Goal: Information Seeking & Learning: Learn about a topic

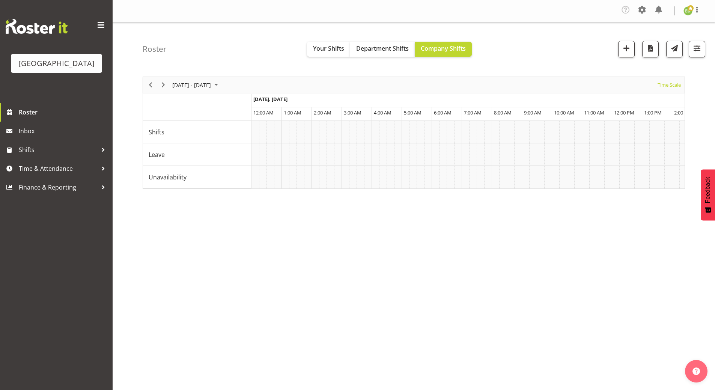
scroll to position [0, 3230]
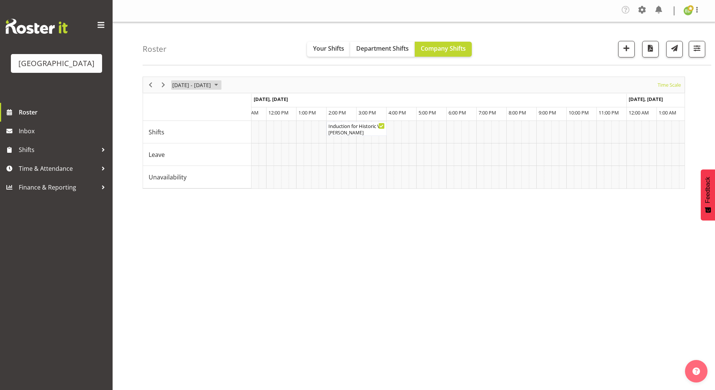
click at [221, 84] on span "August 25 - 31, 2025" at bounding box center [216, 84] width 9 height 9
click at [253, 103] on span "next month" at bounding box center [251, 104] width 13 height 14
click at [254, 104] on span "next month" at bounding box center [251, 104] width 13 height 14
click at [237, 104] on span "previous month" at bounding box center [237, 104] width 13 height 14
click at [228, 131] on span "5" at bounding box center [228, 129] width 11 height 11
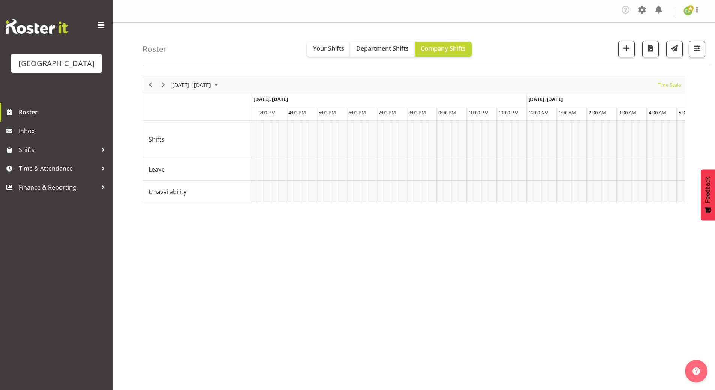
scroll to position [0, 2867]
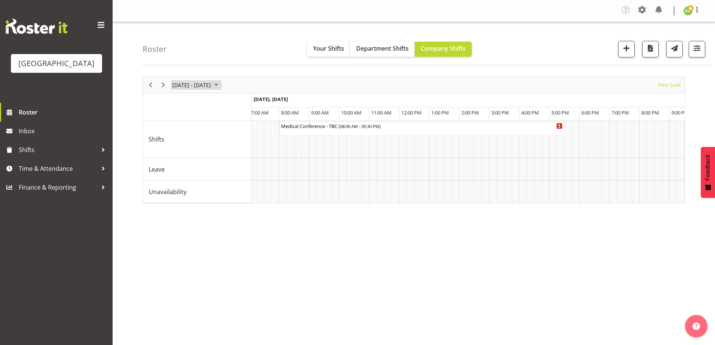
click at [221, 87] on span "September 01 - 07, 2025" at bounding box center [216, 84] width 9 height 9
click at [251, 102] on span "next month" at bounding box center [251, 104] width 13 height 14
click at [193, 170] on span "21" at bounding box center [192, 167] width 11 height 11
click at [221, 83] on span "October 20 - 26, 2025" at bounding box center [216, 84] width 9 height 9
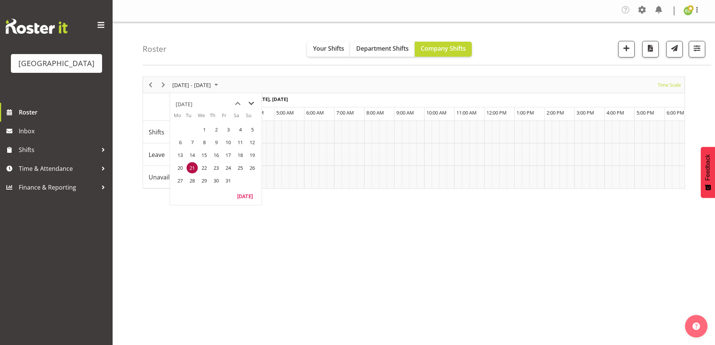
click at [255, 103] on span "next month" at bounding box center [251, 104] width 13 height 14
click at [240, 101] on span "previous month" at bounding box center [237, 104] width 13 height 14
click at [217, 171] on span "21" at bounding box center [216, 167] width 11 height 11
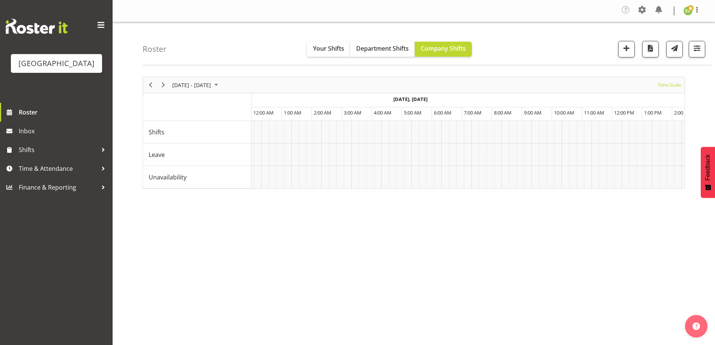
scroll to position [0, 745]
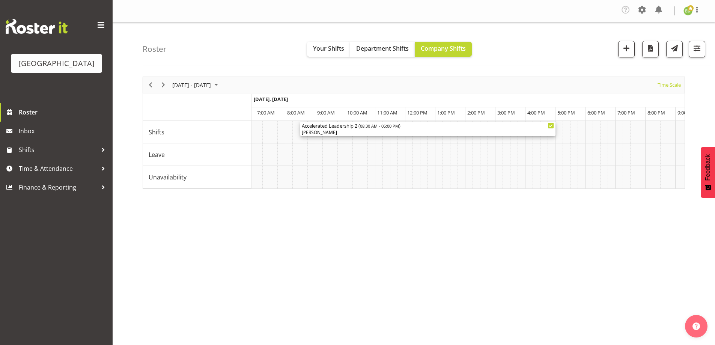
click at [428, 128] on div "Accelerated Leadership 2 ( 08:30 AM - 05:00 PM )" at bounding box center [428, 126] width 252 height 8
click at [0, 0] on div at bounding box center [0, 0] width 0 height 0
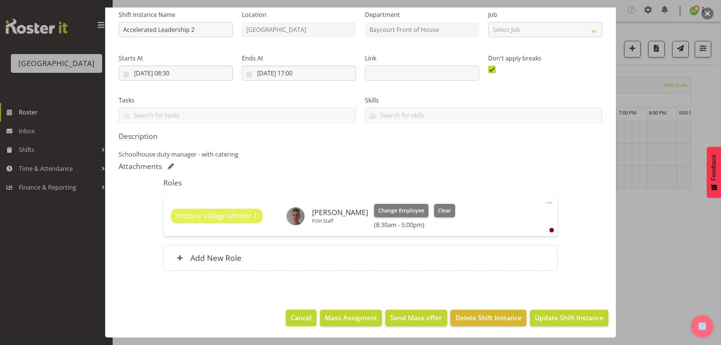
click at [291, 321] on span "Cancel" at bounding box center [301, 318] width 21 height 10
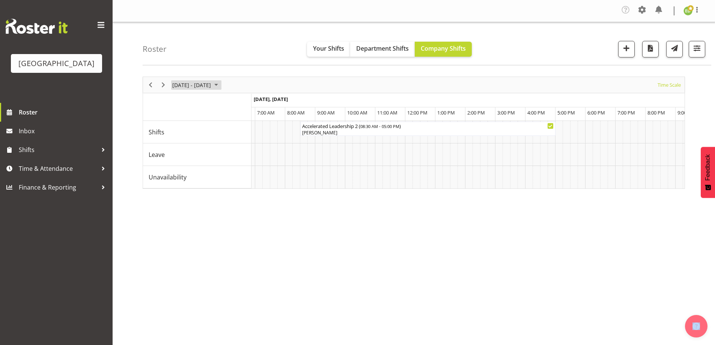
click at [221, 85] on span "August 18 - 24, 2025" at bounding box center [216, 84] width 9 height 9
click at [253, 100] on span "next month" at bounding box center [251, 104] width 13 height 14
click at [225, 130] on span "5" at bounding box center [228, 129] width 11 height 11
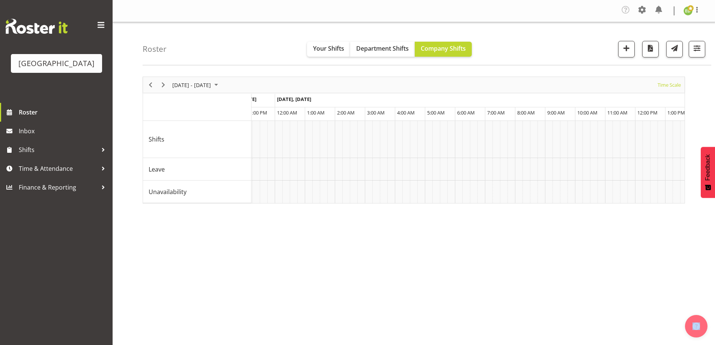
scroll to position [0, 2257]
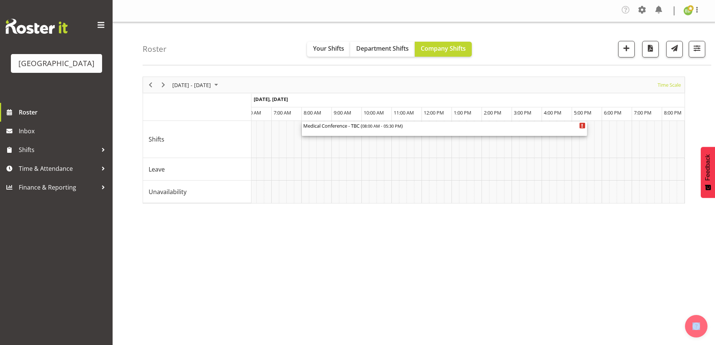
click at [435, 128] on div "Medical Conference - TBC ( 08:00 AM - 05:30 PM )" at bounding box center [444, 126] width 282 height 8
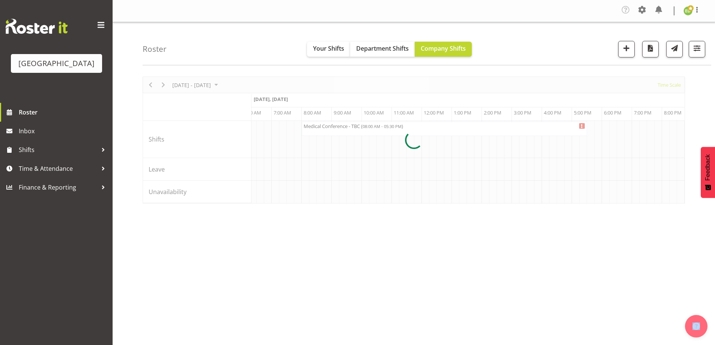
click at [435, 128] on div at bounding box center [414, 140] width 543 height 127
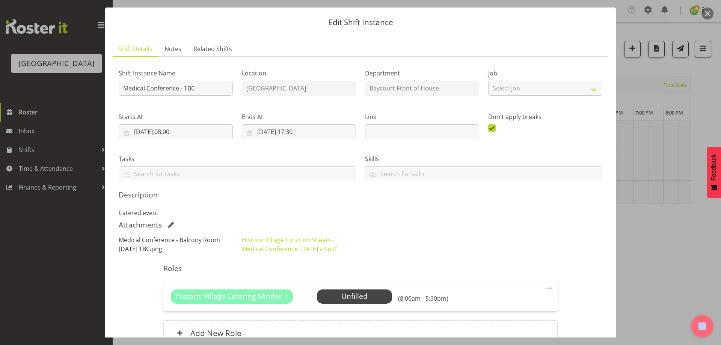
click at [166, 241] on link "Medical Conference - Balcony Room [DATE] TBC.png" at bounding box center [169, 244] width 101 height 17
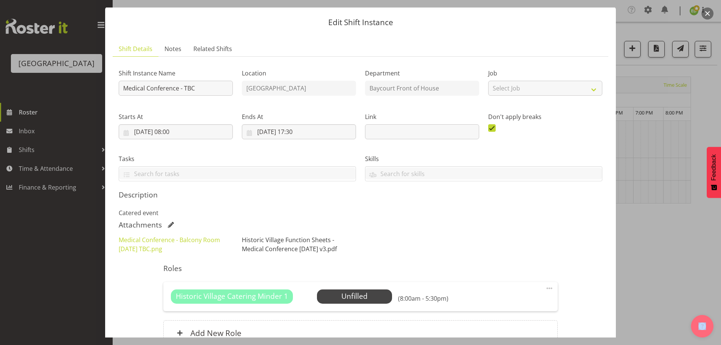
click at [279, 244] on link "Historic Village Function Sheets - Medical Conference [DATE] v3.pdf" at bounding box center [289, 244] width 95 height 17
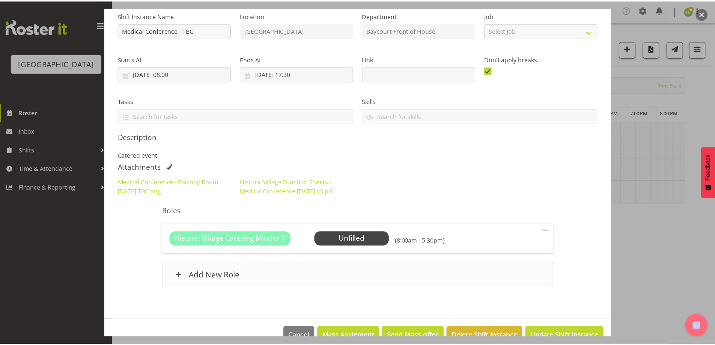
scroll to position [94, 0]
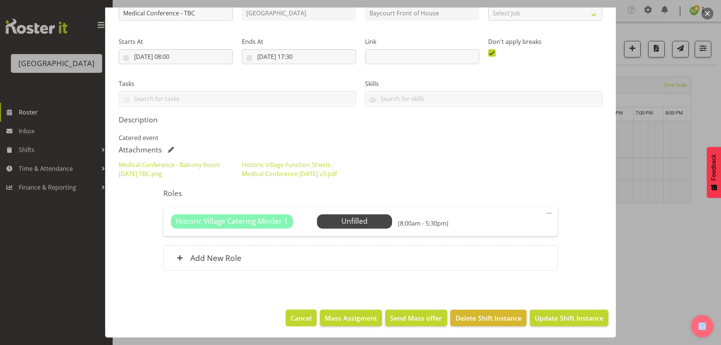
click at [296, 318] on span "Cancel" at bounding box center [301, 318] width 21 height 10
